Goal: Communication & Community: Answer question/provide support

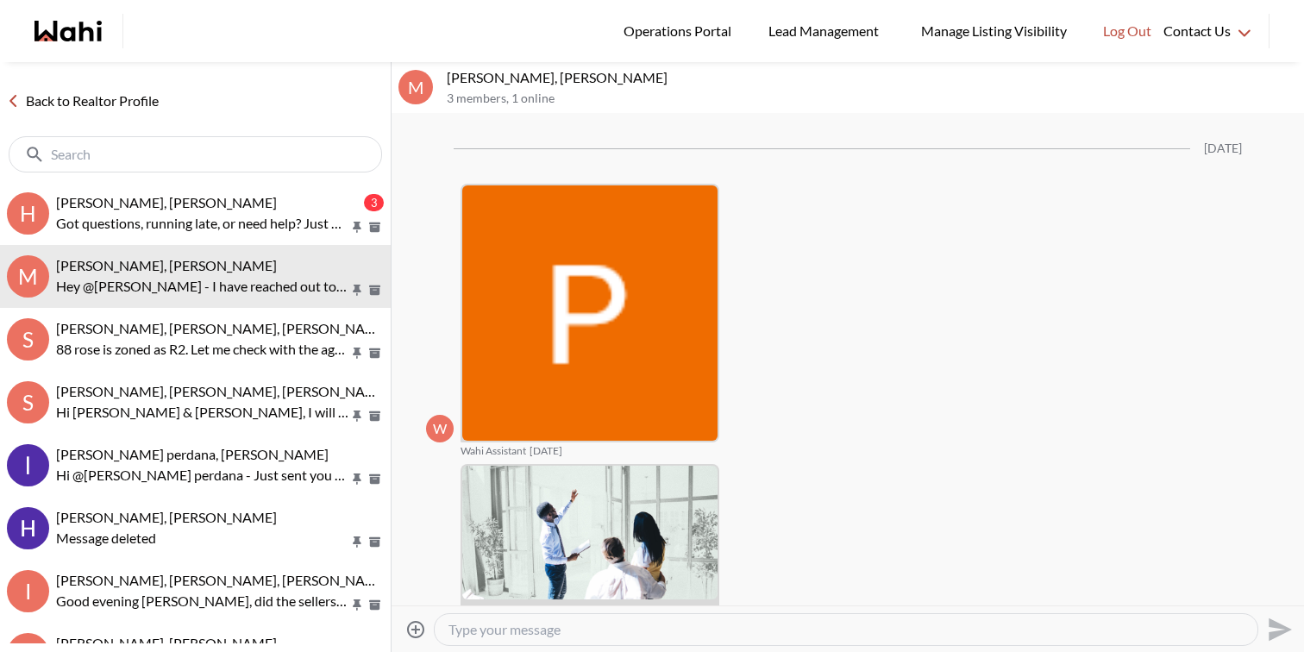
scroll to position [2483, 0]
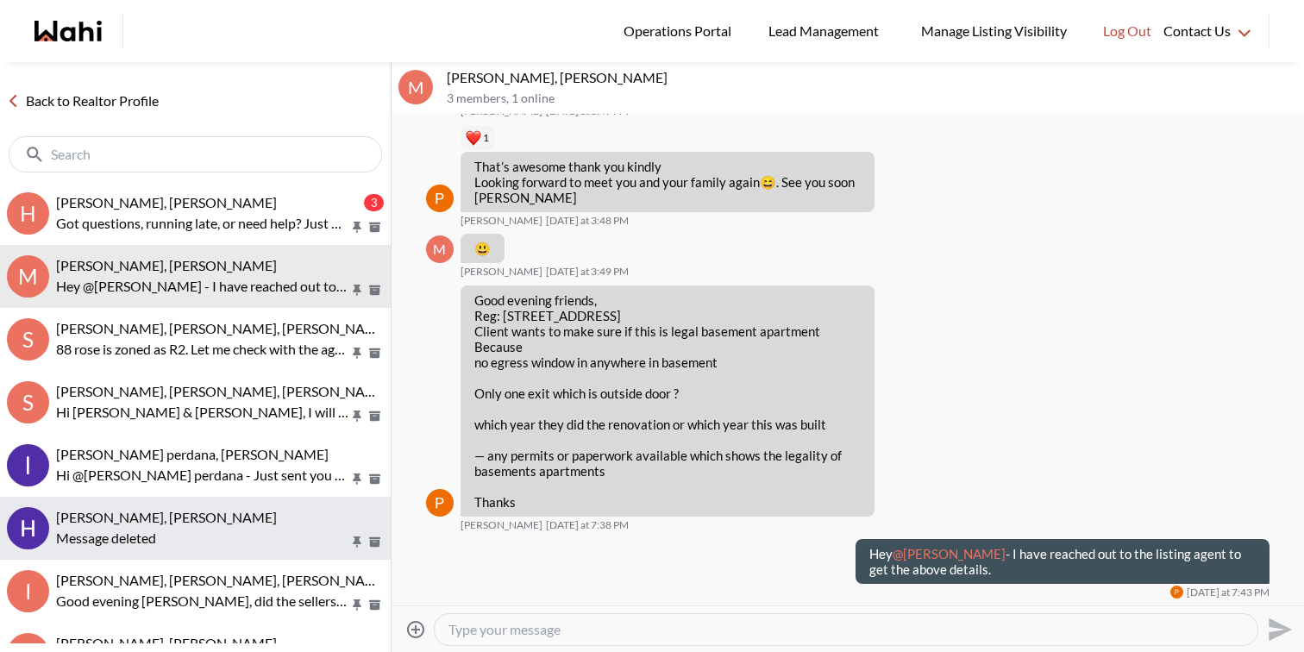
click at [198, 533] on div "Message deleted" at bounding box center [220, 538] width 328 height 21
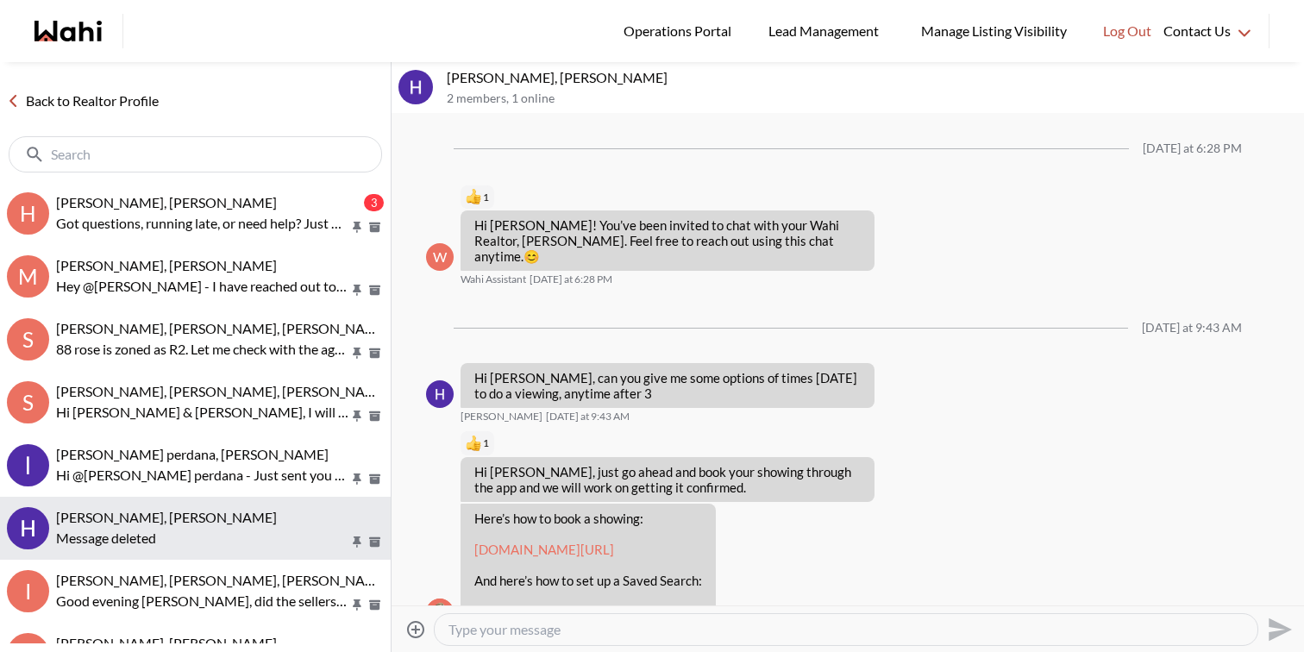
scroll to position [130, 0]
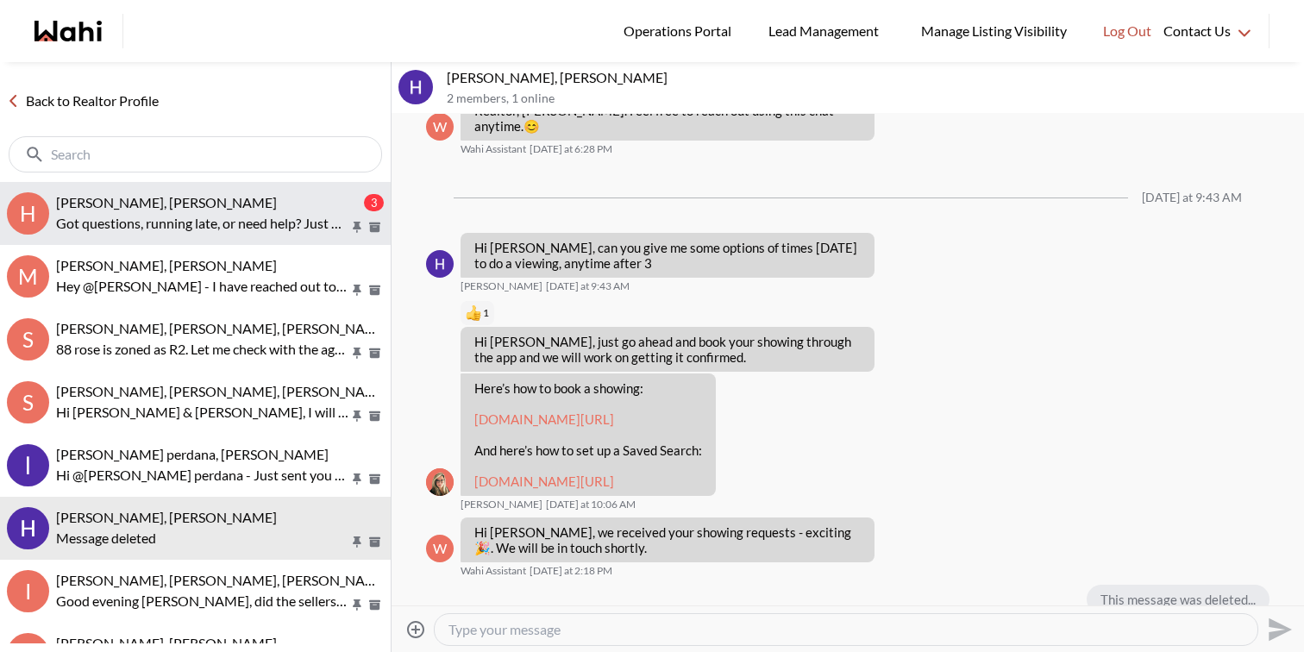
click at [285, 231] on p "Got questions, running late, or need help? Just message here. 😊 Here’s a quick …" at bounding box center [202, 223] width 293 height 21
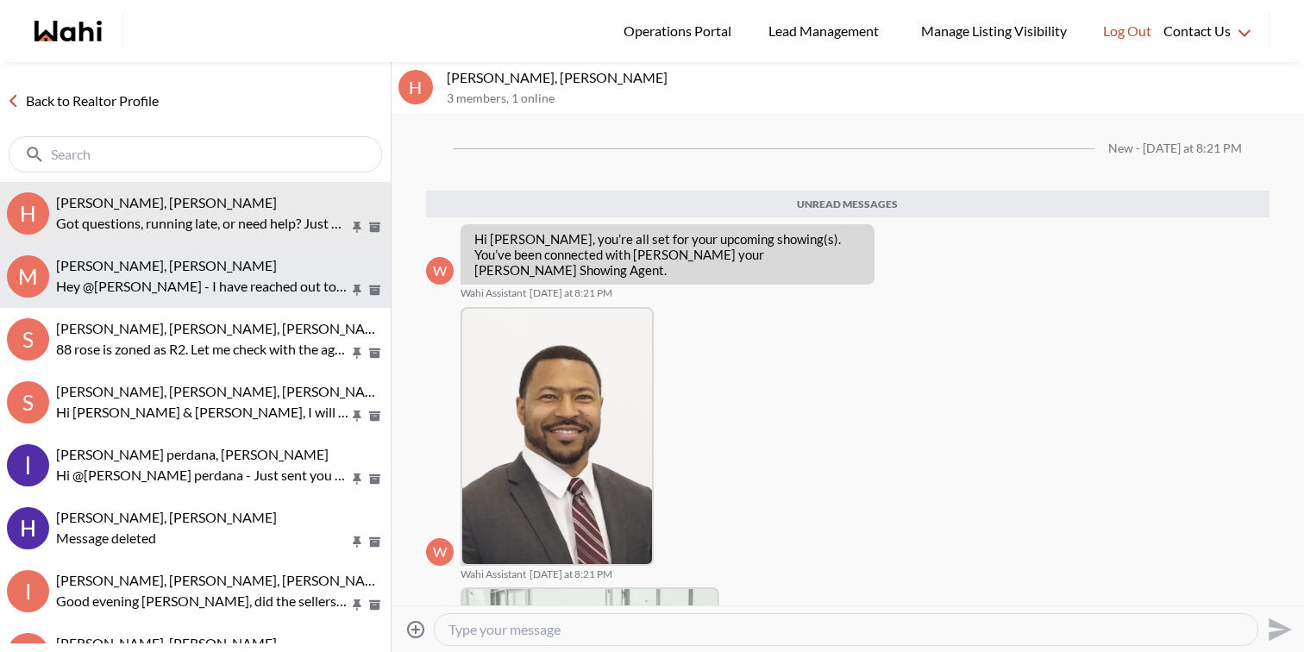
click at [191, 291] on p "Hey @Mahad Ahmed - I have reached out to the listing agent to get the above det…" at bounding box center [202, 286] width 293 height 21
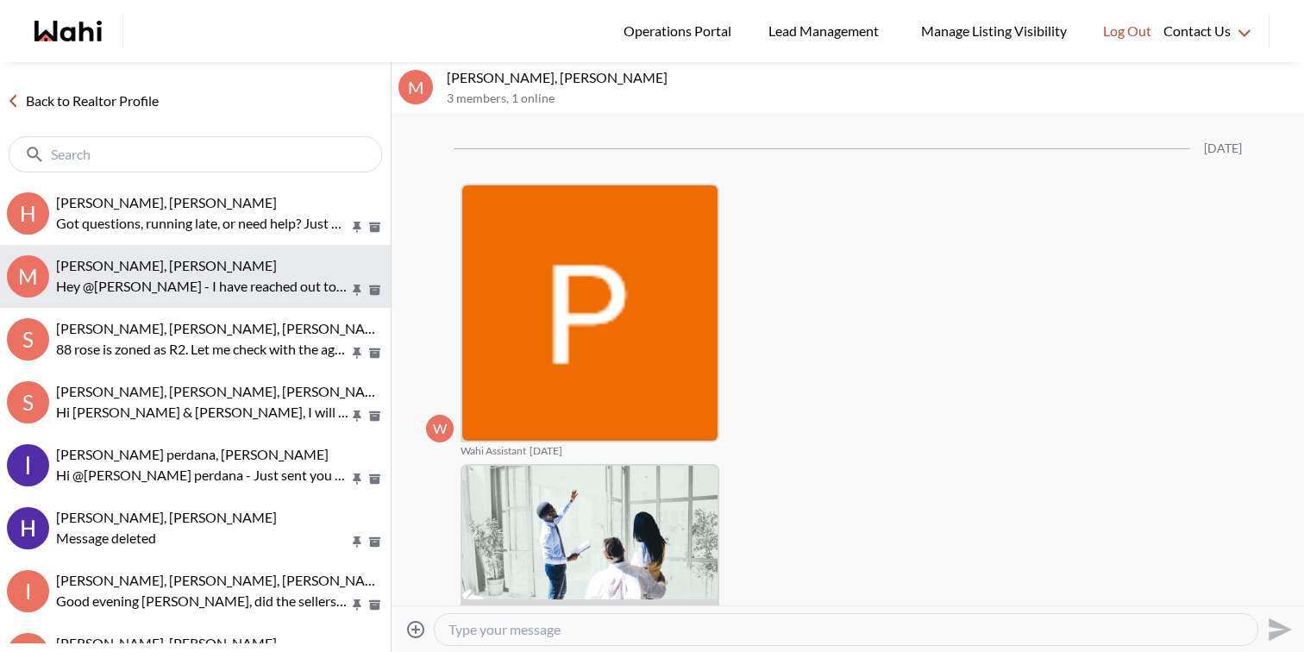
scroll to position [2483, 0]
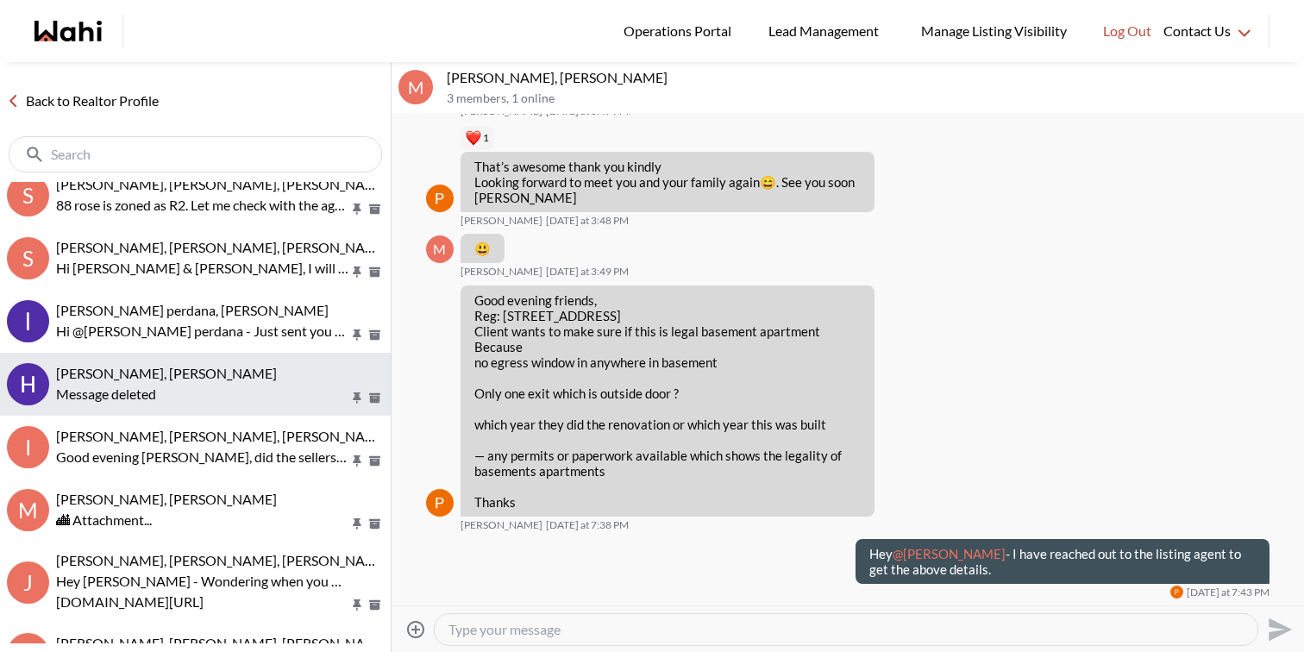
click at [200, 514] on div "🏙 Attachment..." at bounding box center [220, 520] width 328 height 21
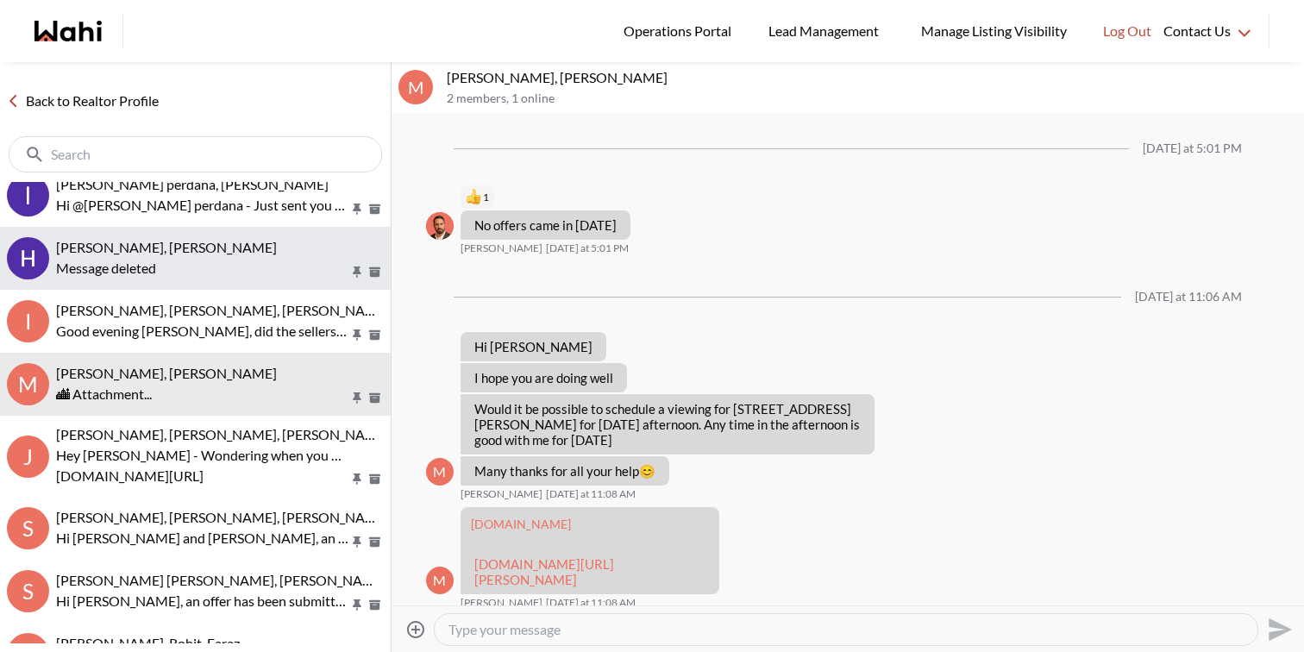
scroll to position [1338, 0]
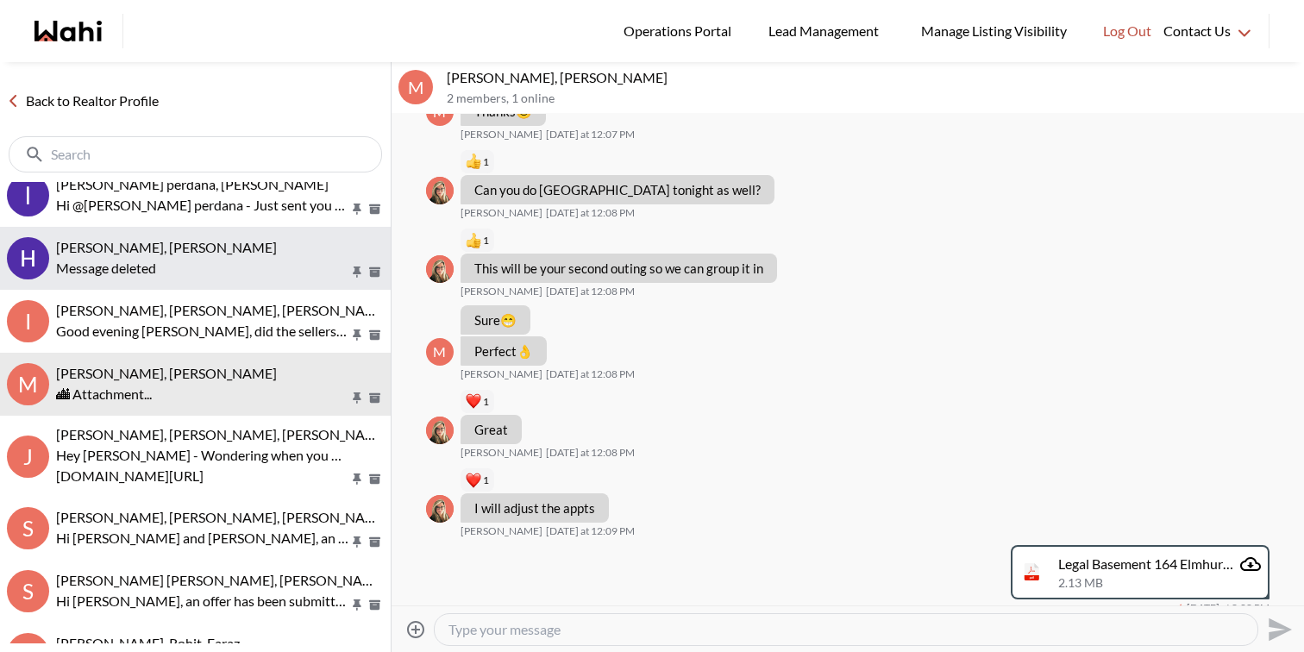
click at [227, 243] on div "[PERSON_NAME], [PERSON_NAME]" at bounding box center [220, 247] width 328 height 17
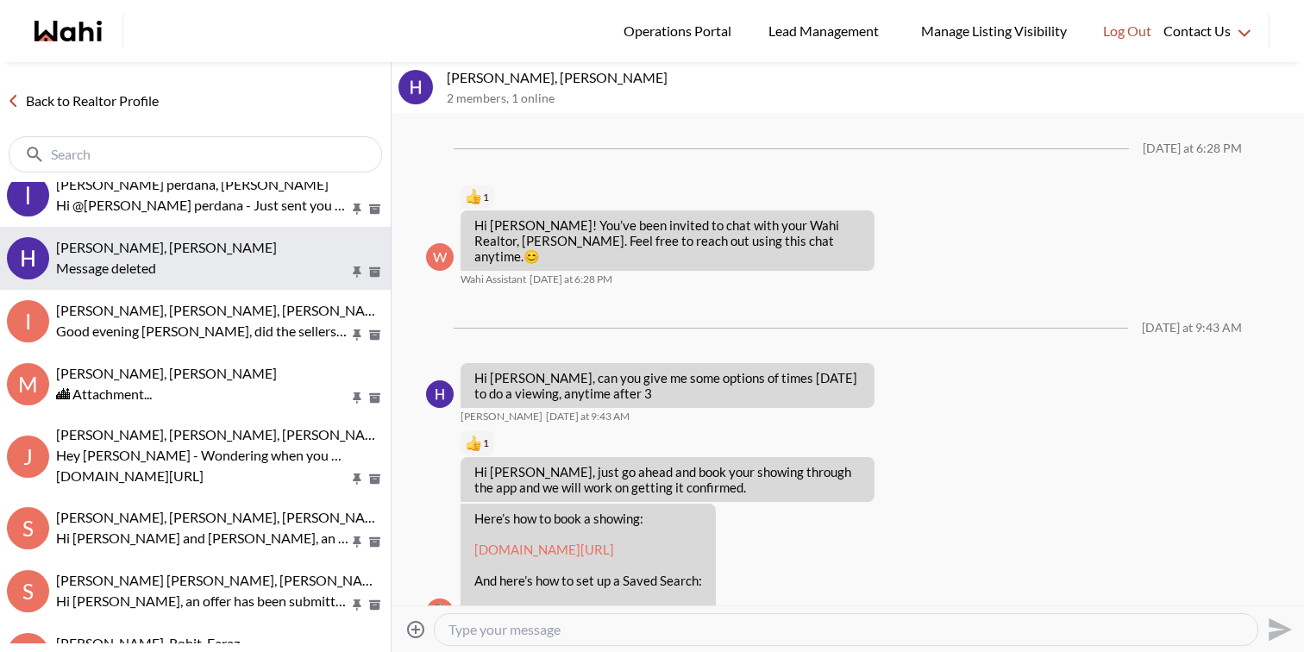
scroll to position [130, 0]
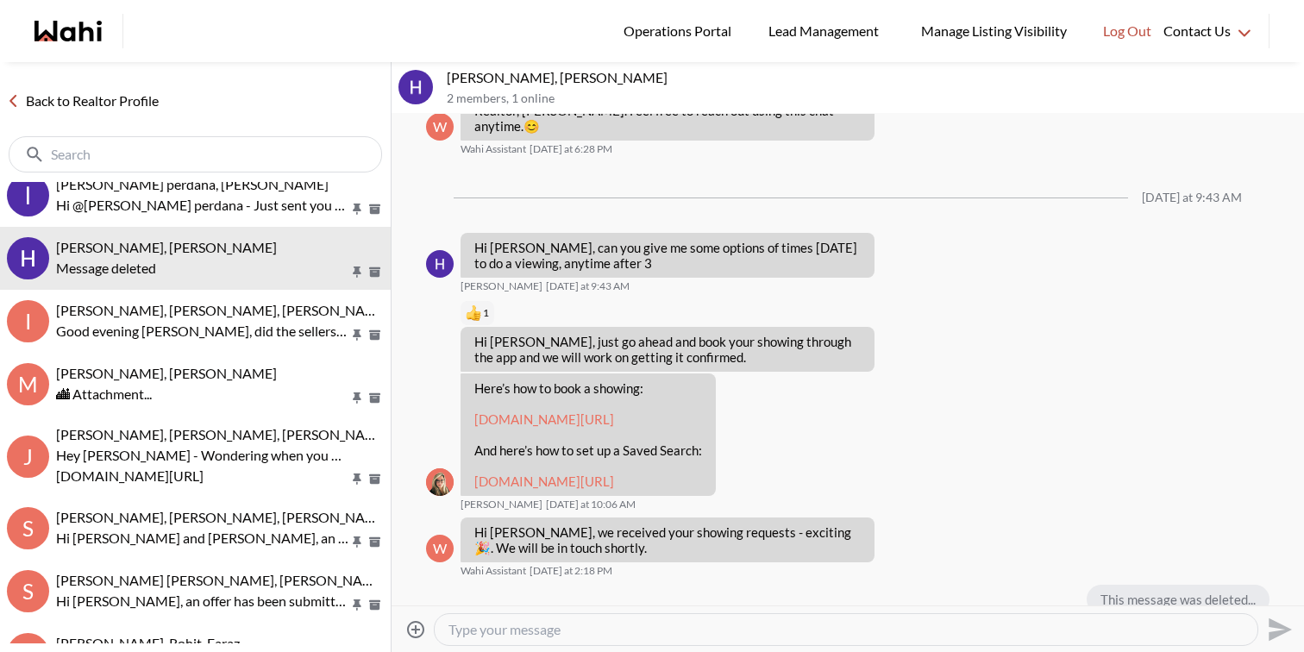
click at [521, 629] on textarea "Type your message" at bounding box center [845, 629] width 795 height 17
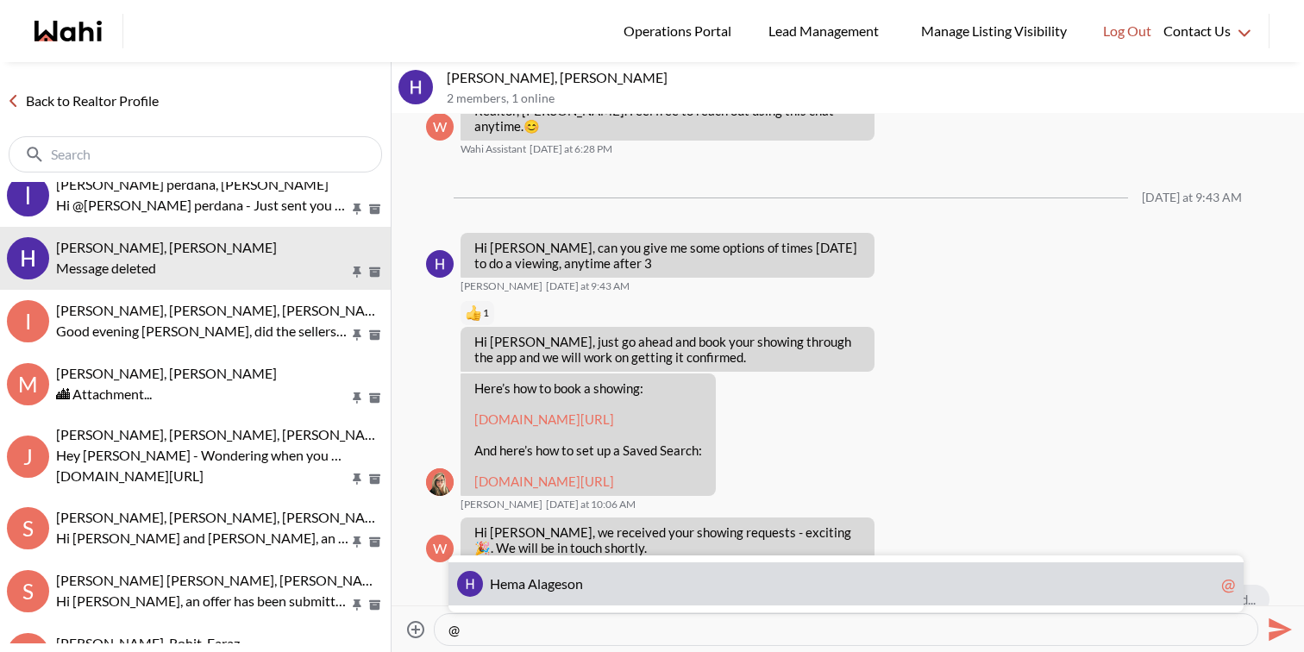
click at [558, 585] on span "e" at bounding box center [557, 583] width 7 height 16
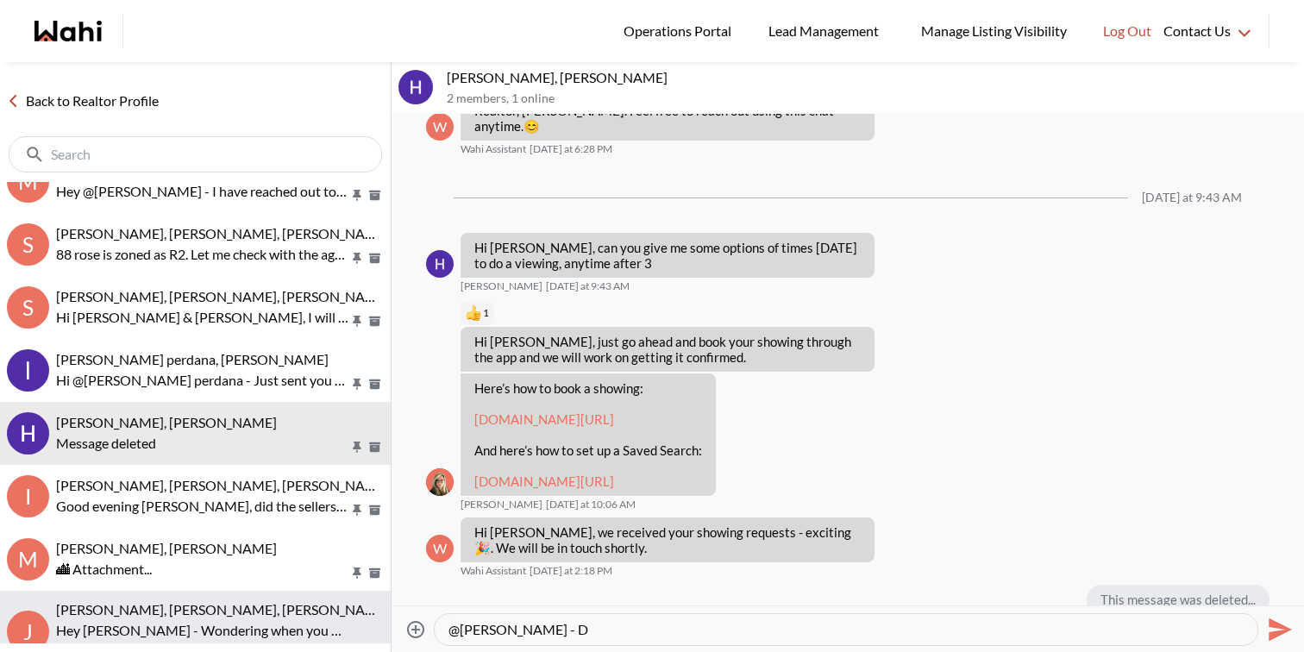
scroll to position [0, 0]
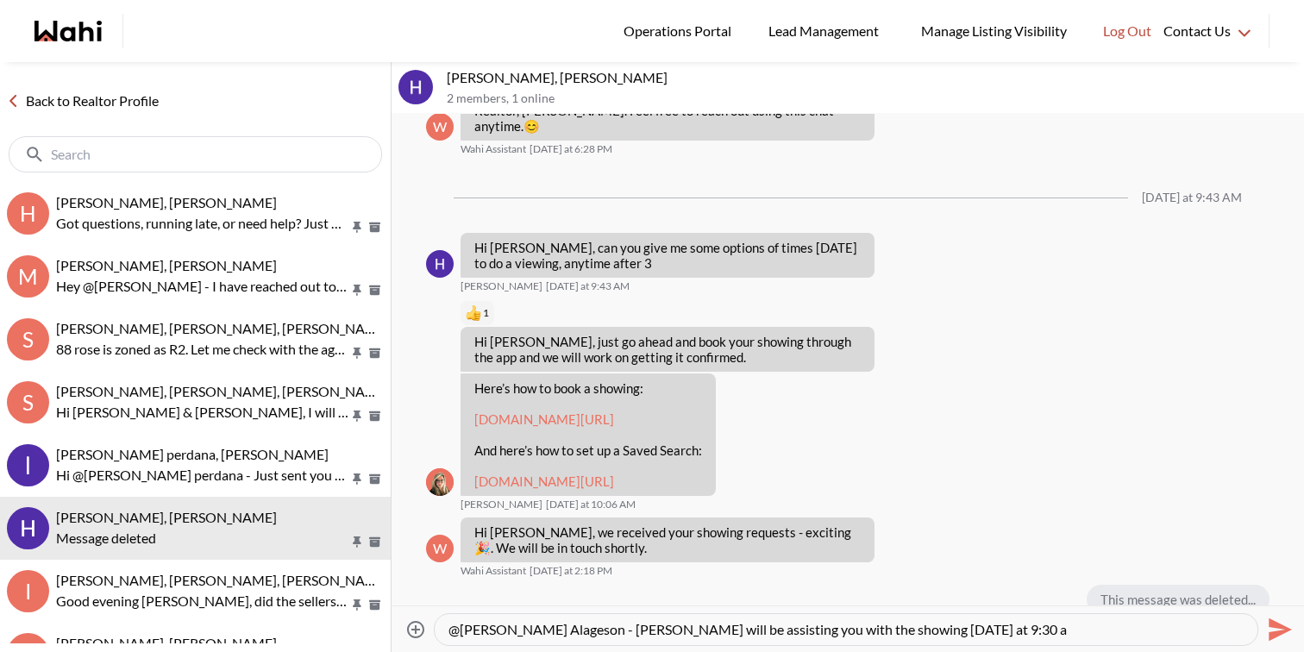
type textarea "@[PERSON_NAME] Alageson - [PERSON_NAME] will be assisting you with the showing …"
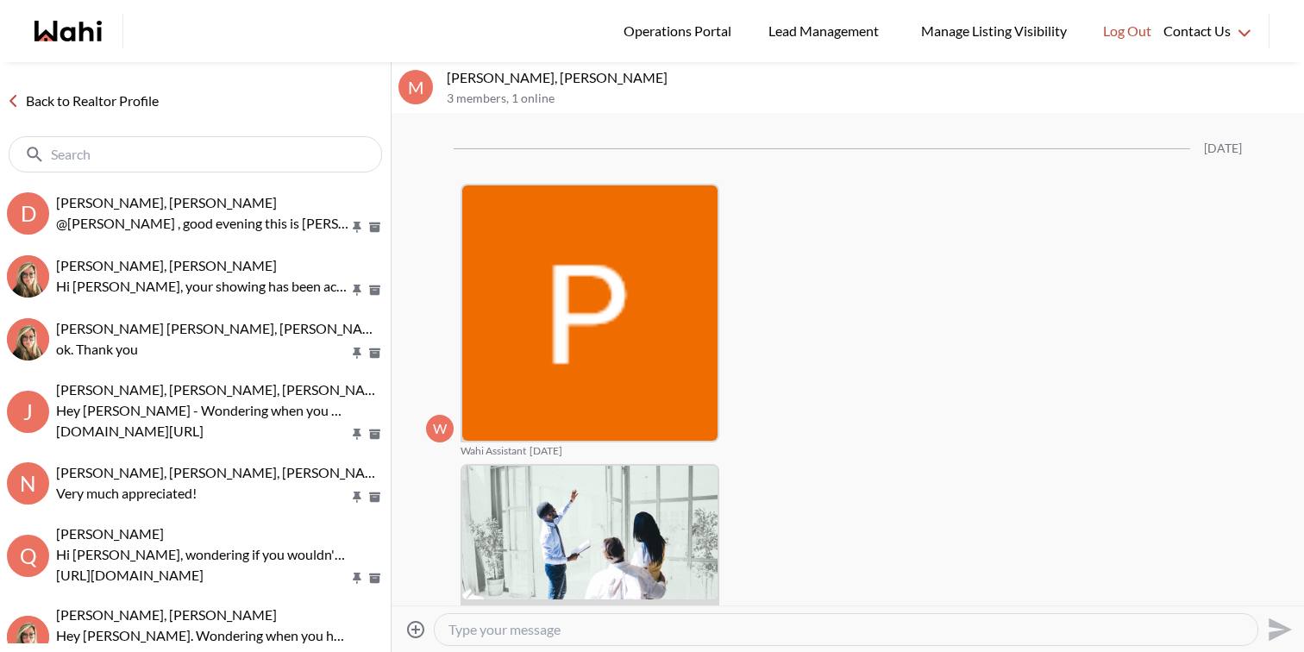
scroll to position [2483, 0]
